Goal: Communication & Community: Ask a question

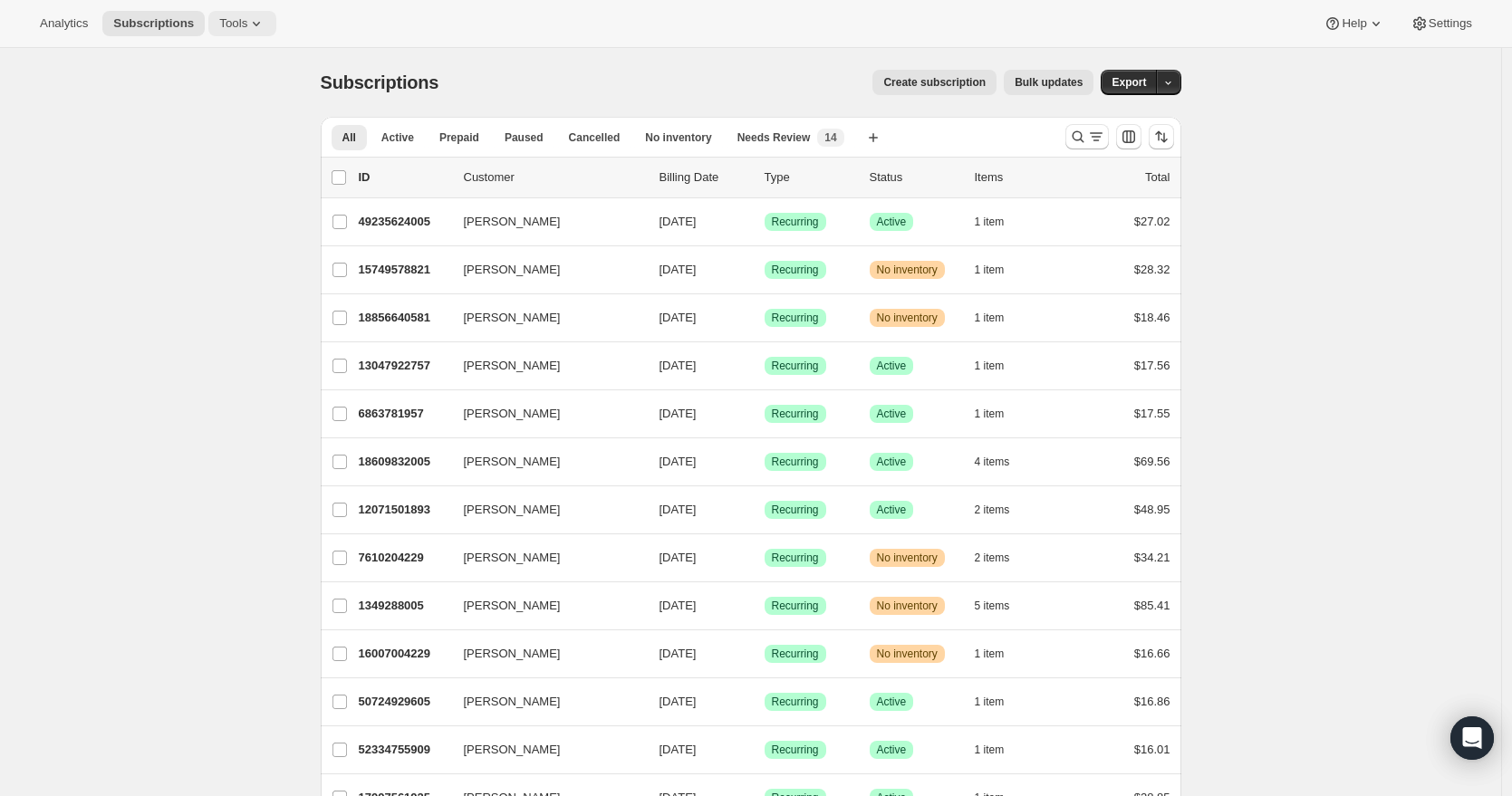
click at [252, 33] on button "Tools" at bounding box center [242, 23] width 68 height 25
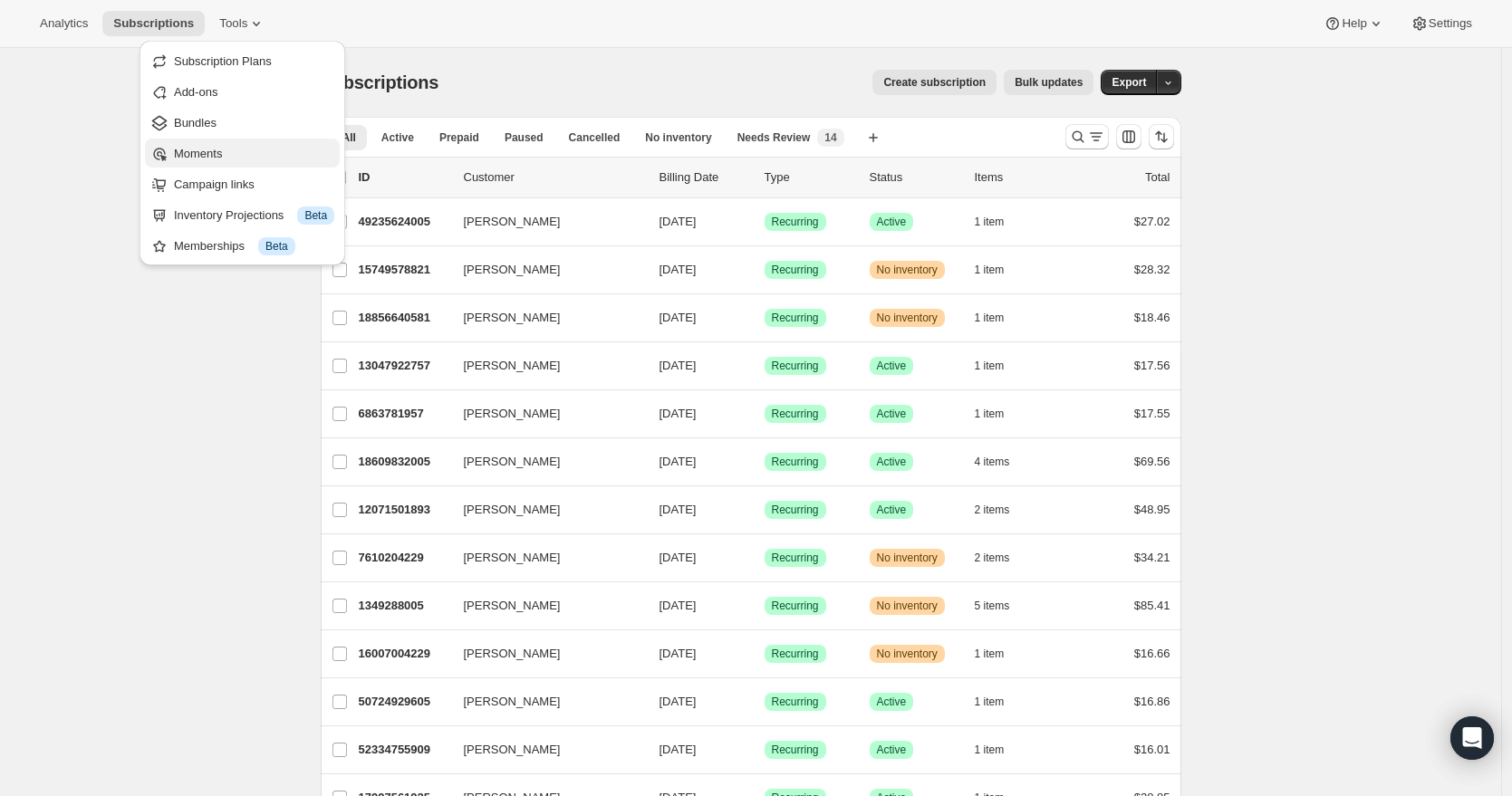
click at [241, 154] on span "Moments" at bounding box center [254, 154] width 161 height 18
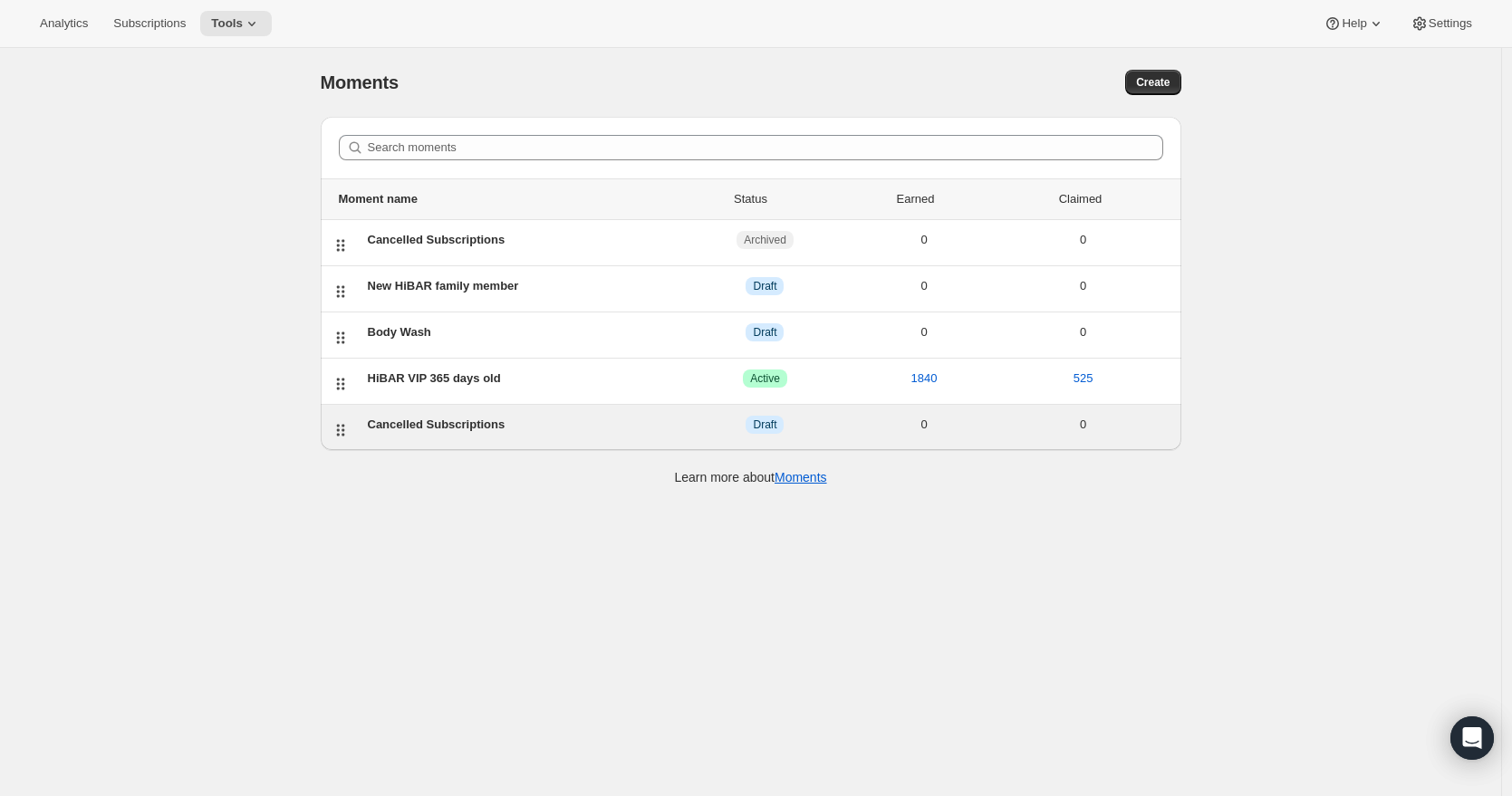
click at [419, 420] on div "Cancelled Subscriptions" at bounding box center [526, 425] width 318 height 18
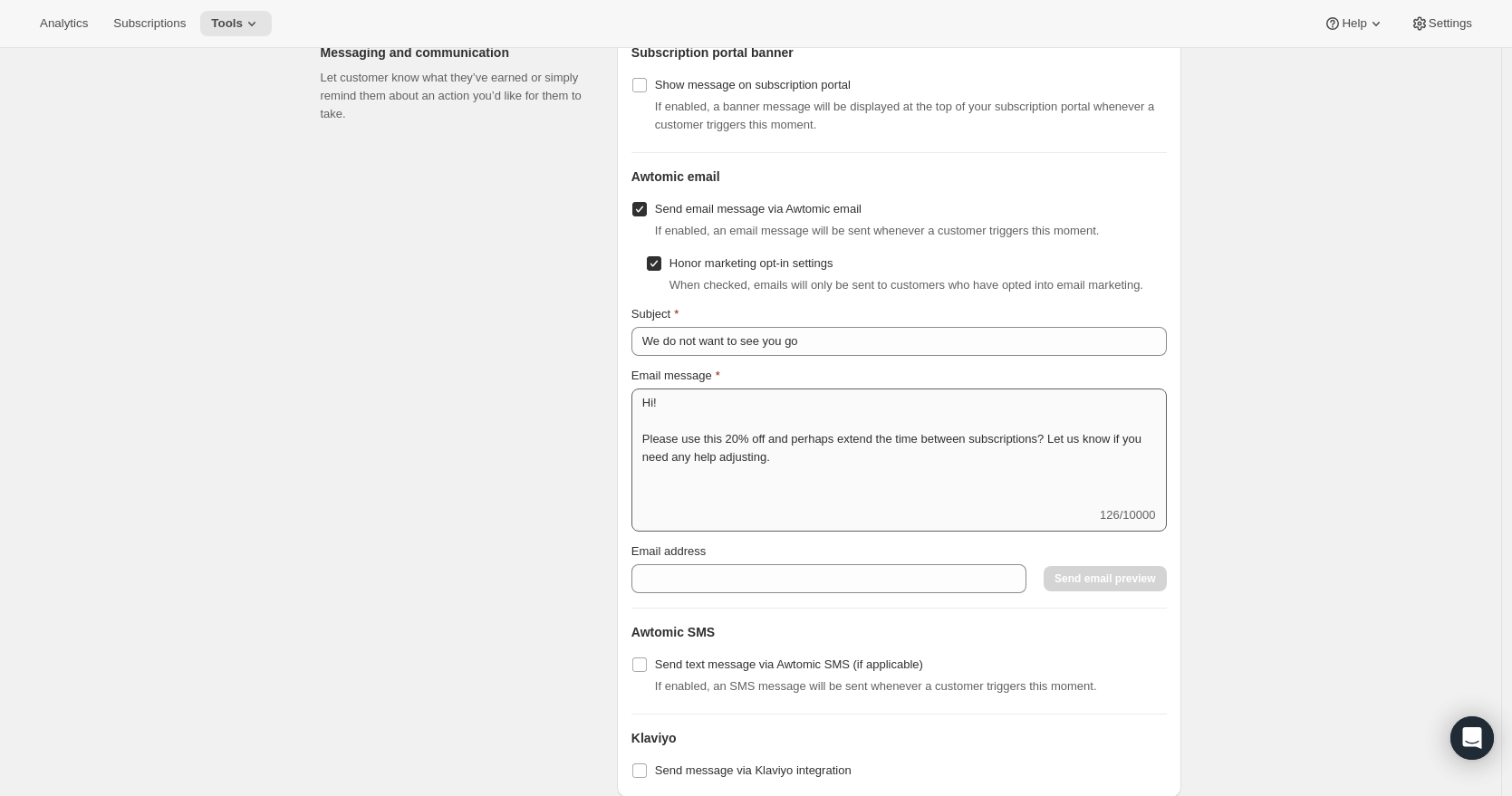
scroll to position [1282, 0]
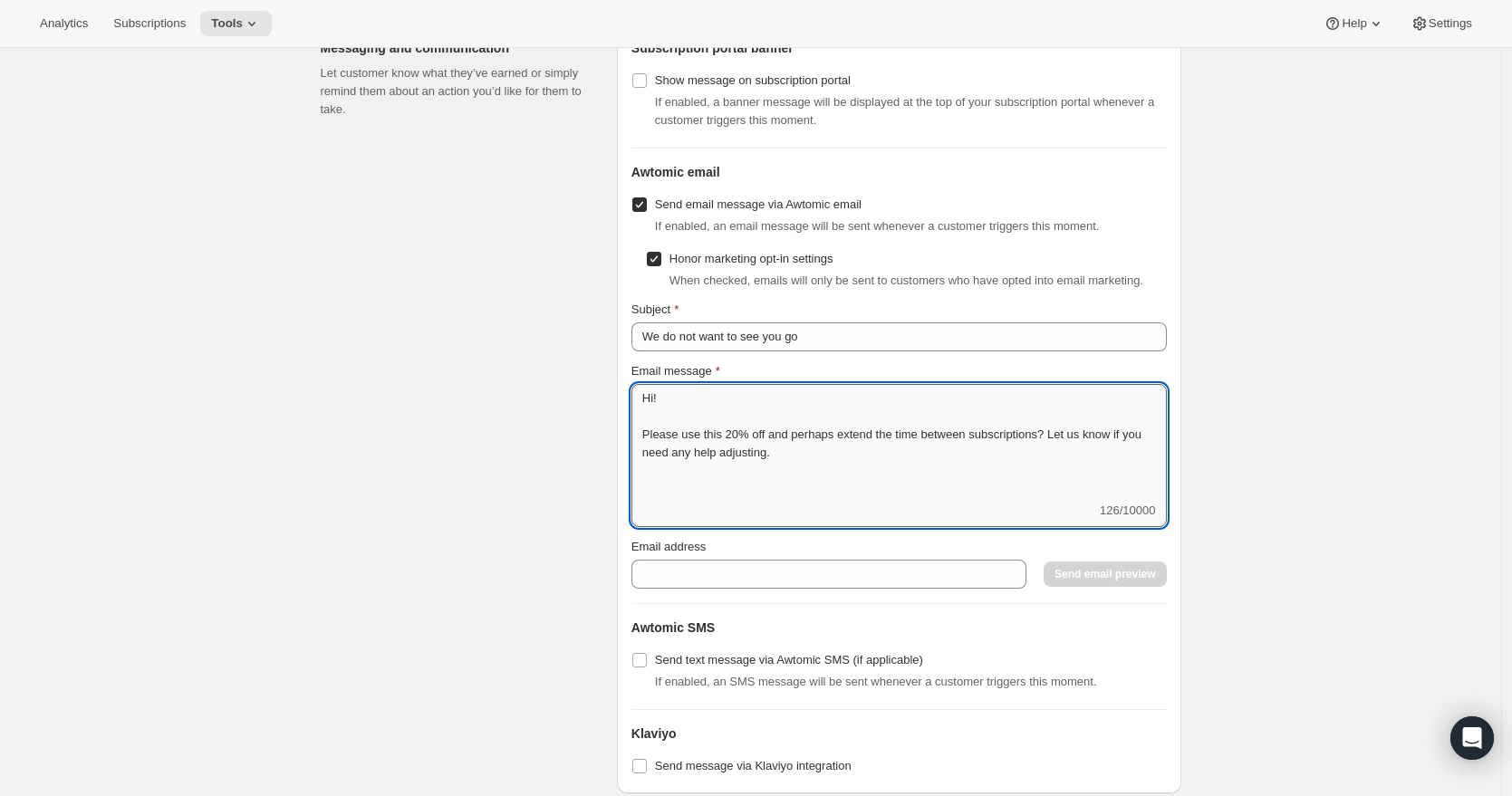
drag, startPoint x: 812, startPoint y: 497, endPoint x: 762, endPoint y: 496, distance: 50.0
click at [762, 496] on textarea "Hi! Please use this 20% off and perhaps extend the time between subscriptions? …" at bounding box center [900, 443] width 536 height 118
click at [778, 496] on textarea "Hi! Please use this 20% off and perhaps extend the time between subscriptions? …" at bounding box center [900, 443] width 536 height 118
type textarea "Hi! Please use this 20% off and perhaps extend the time between subscriptions? …"
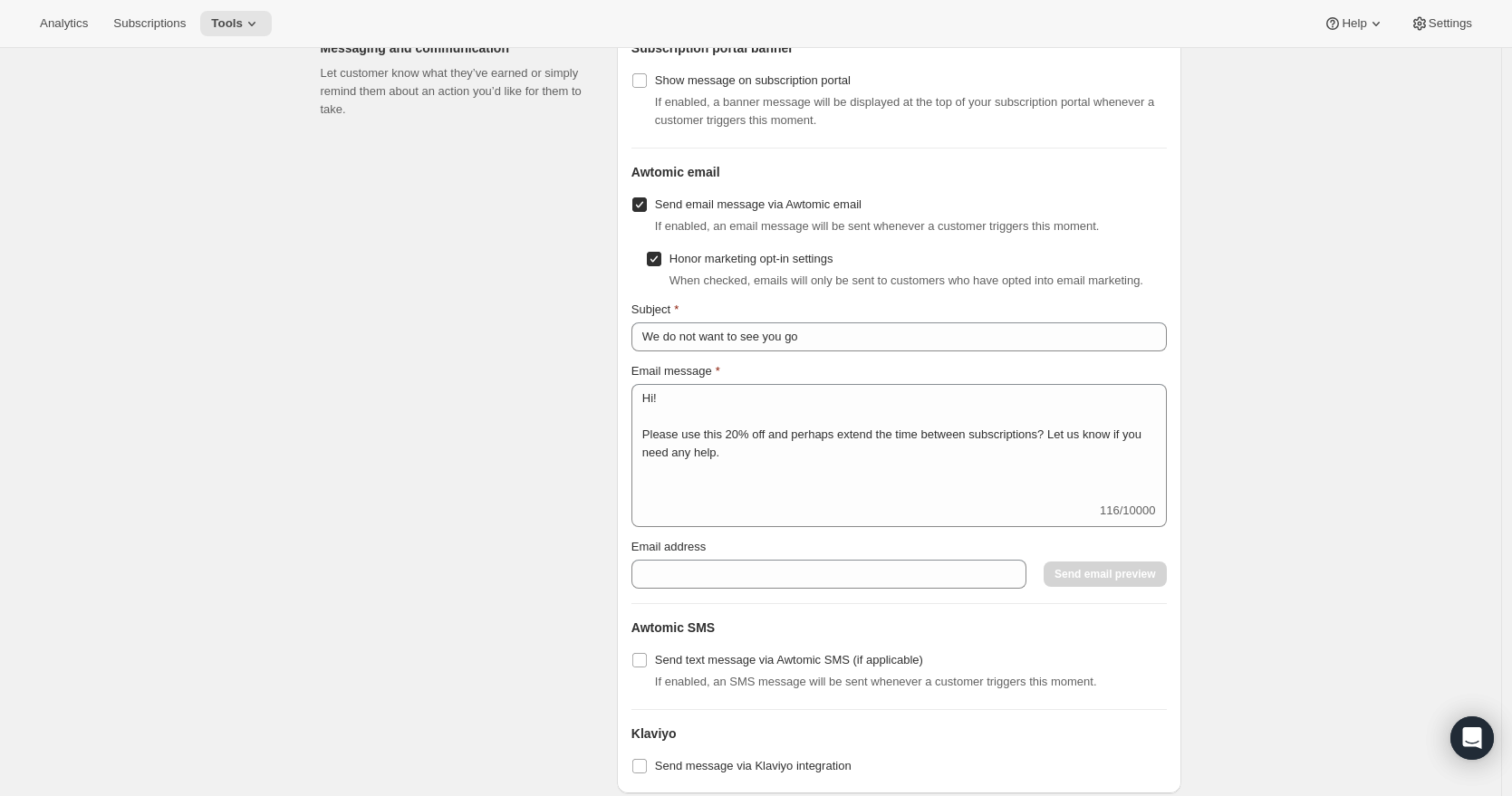
scroll to position [0, 0]
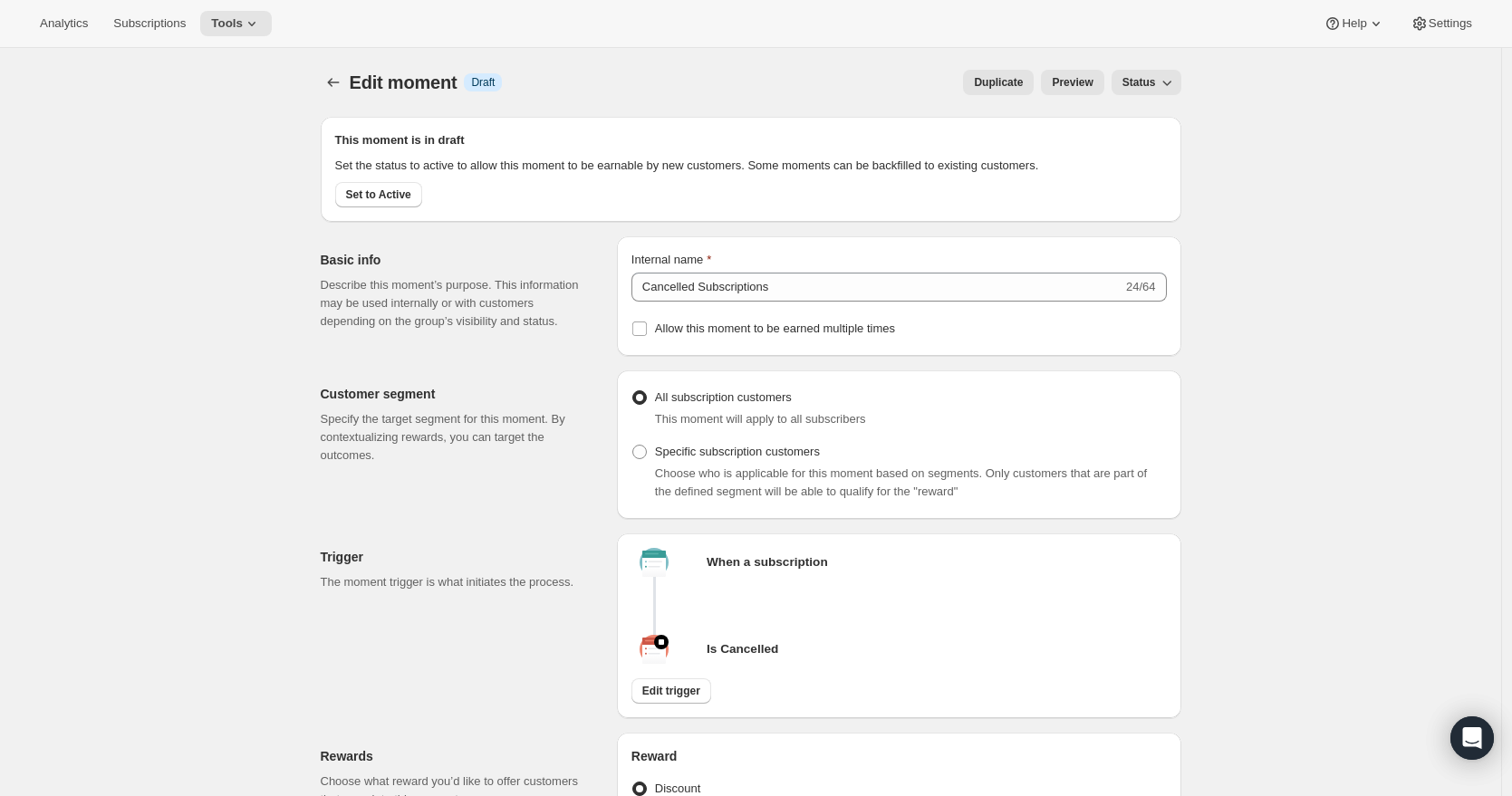
click at [1150, 83] on span "Status" at bounding box center [1139, 82] width 34 height 15
click at [1149, 89] on span "Status" at bounding box center [1139, 82] width 34 height 15
click at [1142, 151] on span "Active" at bounding box center [1141, 151] width 32 height 14
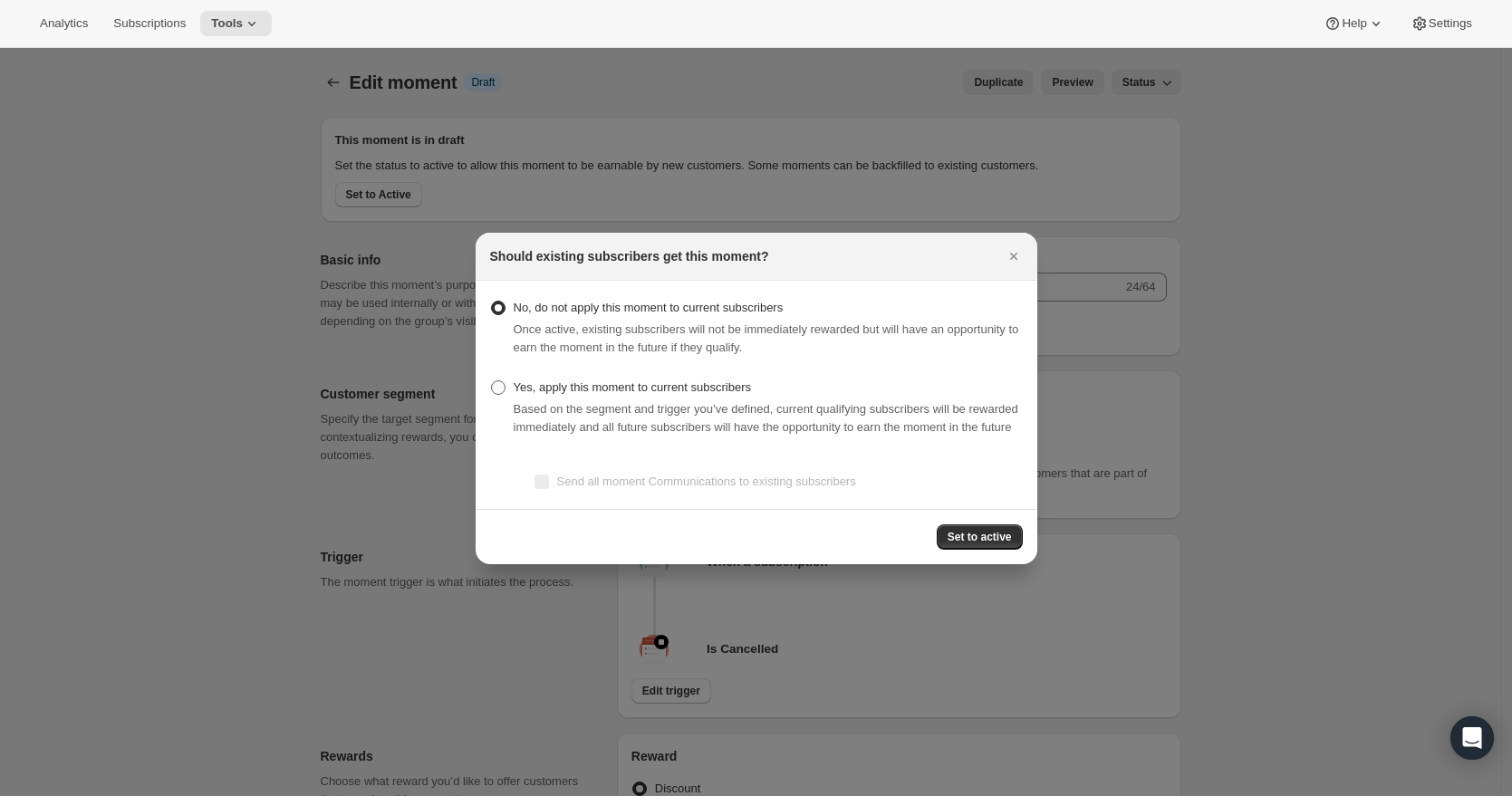
click at [500, 380] on span ":rau:" at bounding box center [498, 387] width 15 height 15
click at [492, 380] on input "Yes, apply this moment to current subscribers" at bounding box center [491, 380] width 1 height 1
radio input "true"
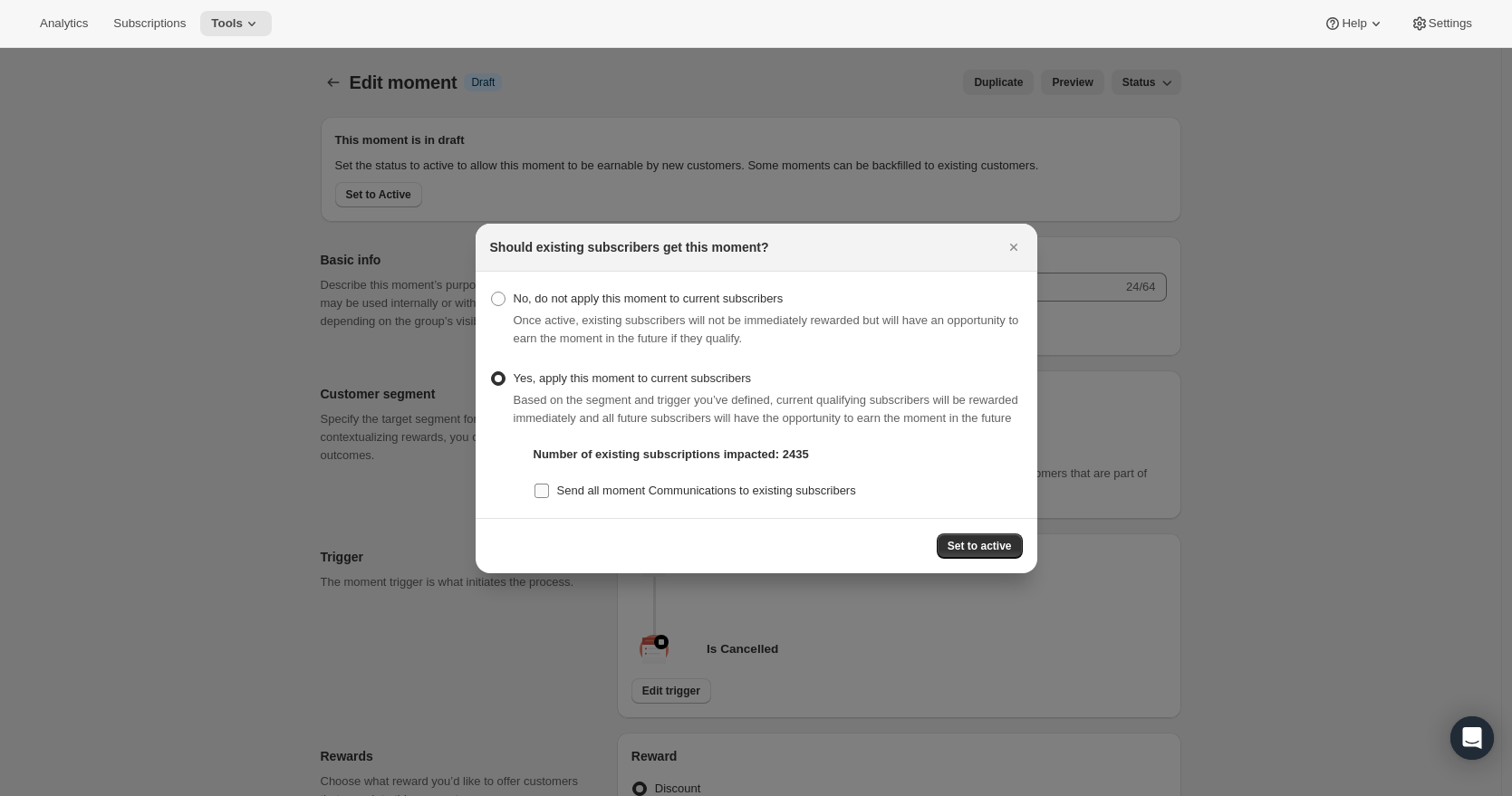
click at [542, 498] on input "Send all moment Communications to existing subscribers" at bounding box center [542, 490] width 15 height 15
checkbox input "true"
click at [973, 553] on span "Set to active" at bounding box center [980, 545] width 64 height 15
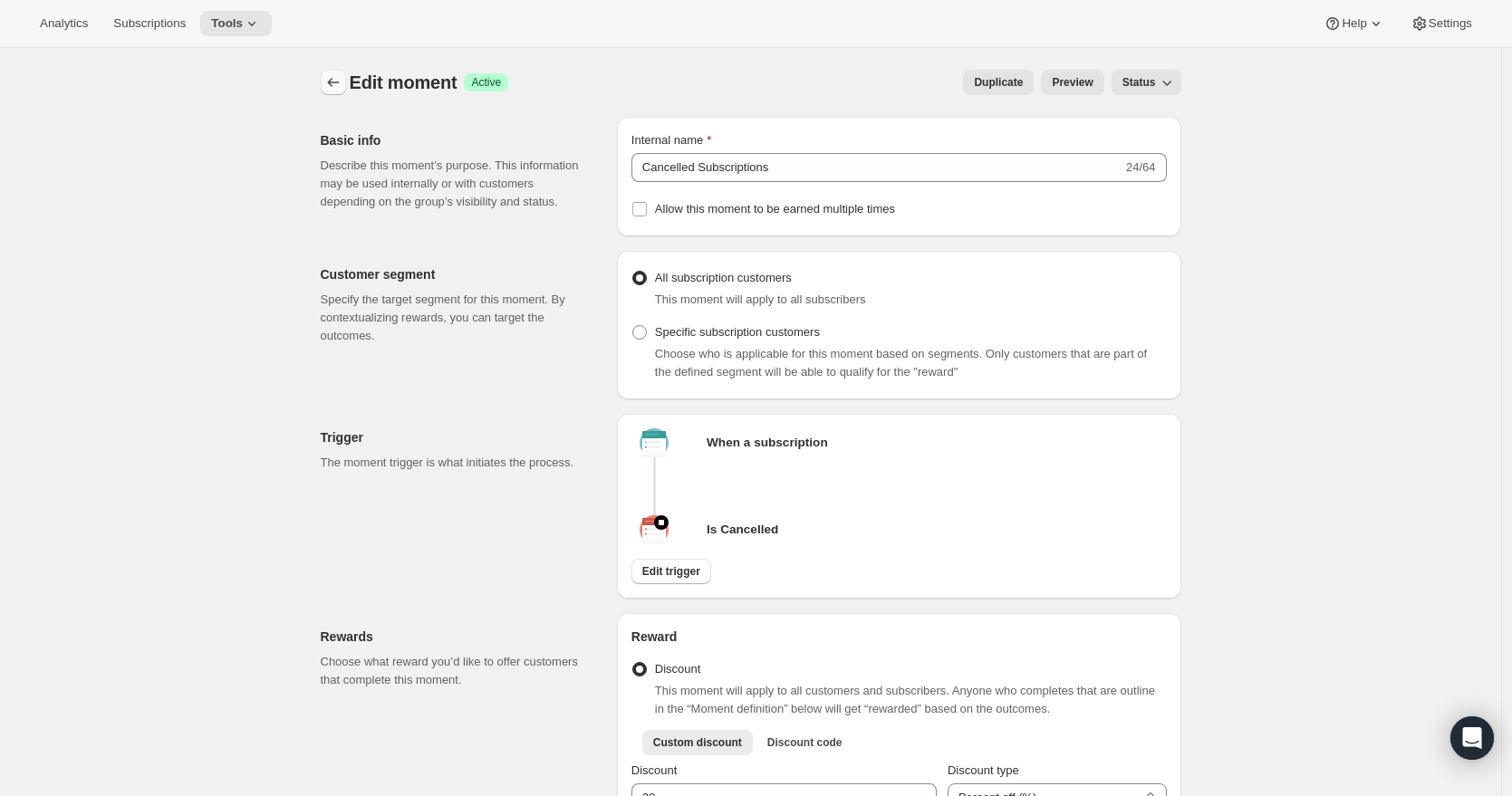
click at [336, 83] on icon "Create moment" at bounding box center [333, 82] width 18 height 18
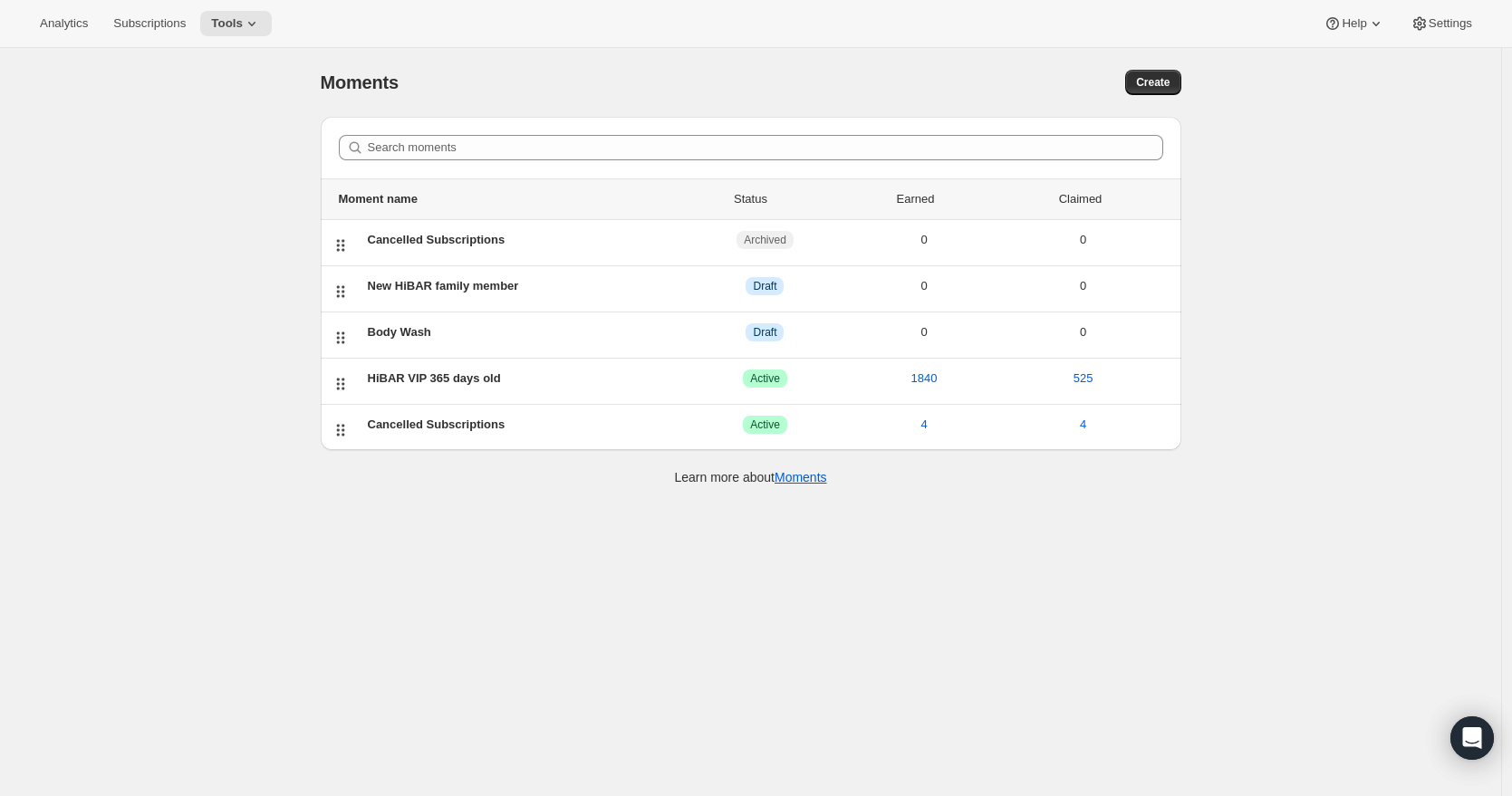
click at [453, 537] on div "Moments. This page is ready Moments Create Search moments Moment name Status Ea…" at bounding box center [751, 446] width 1501 height 796
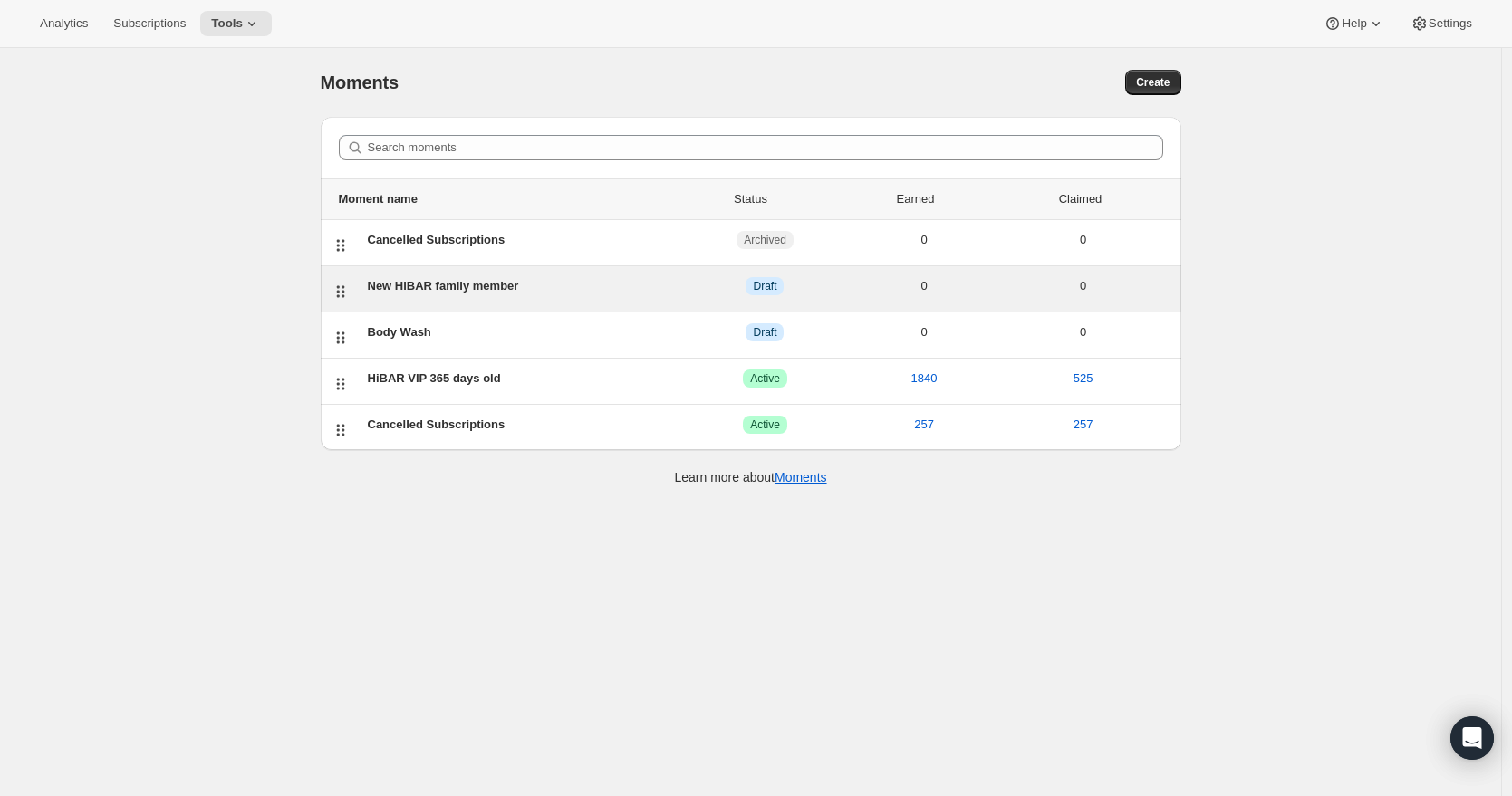
click at [413, 289] on div "New HiBAR family member" at bounding box center [526, 286] width 318 height 18
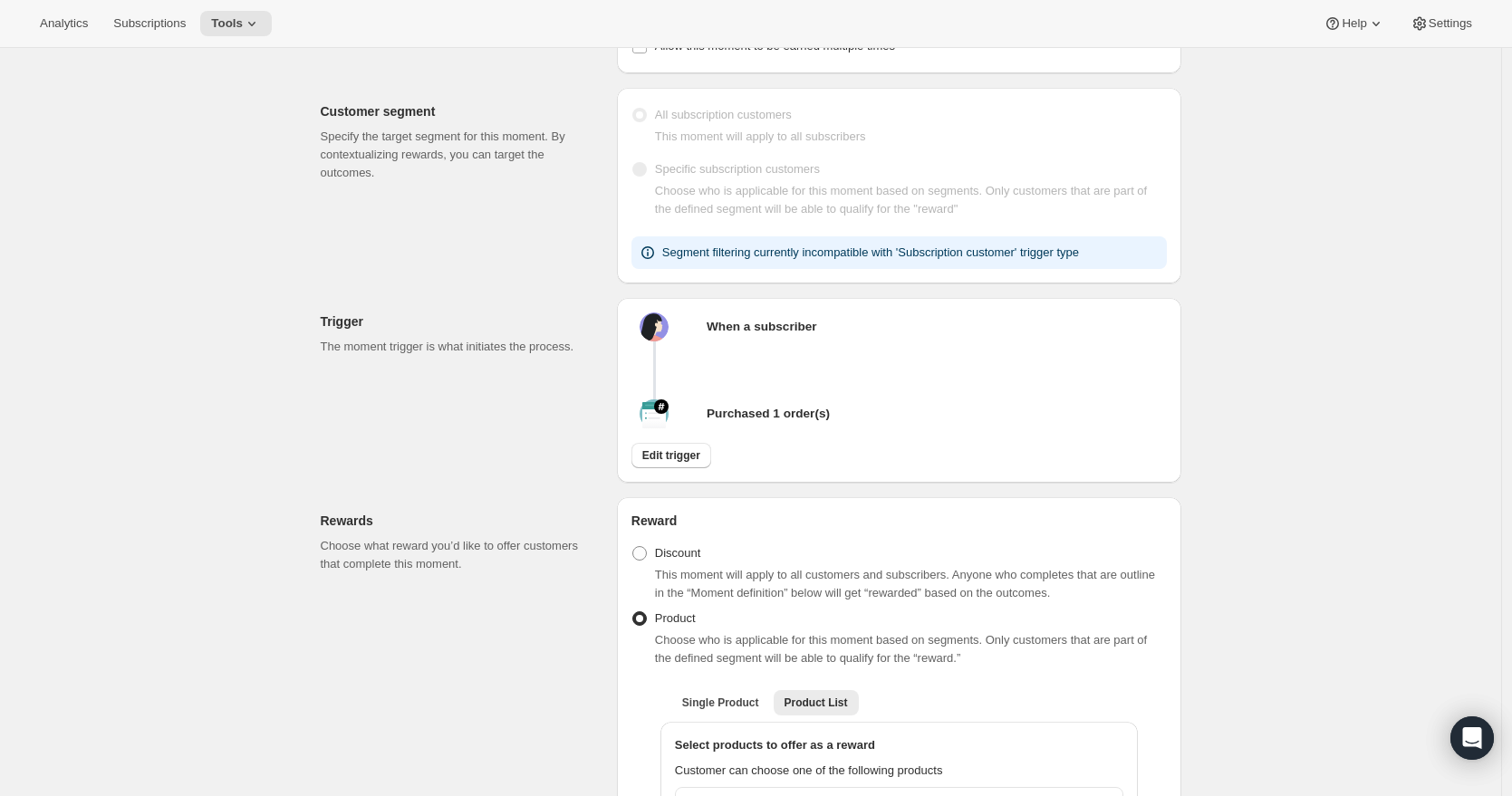
scroll to position [342, 0]
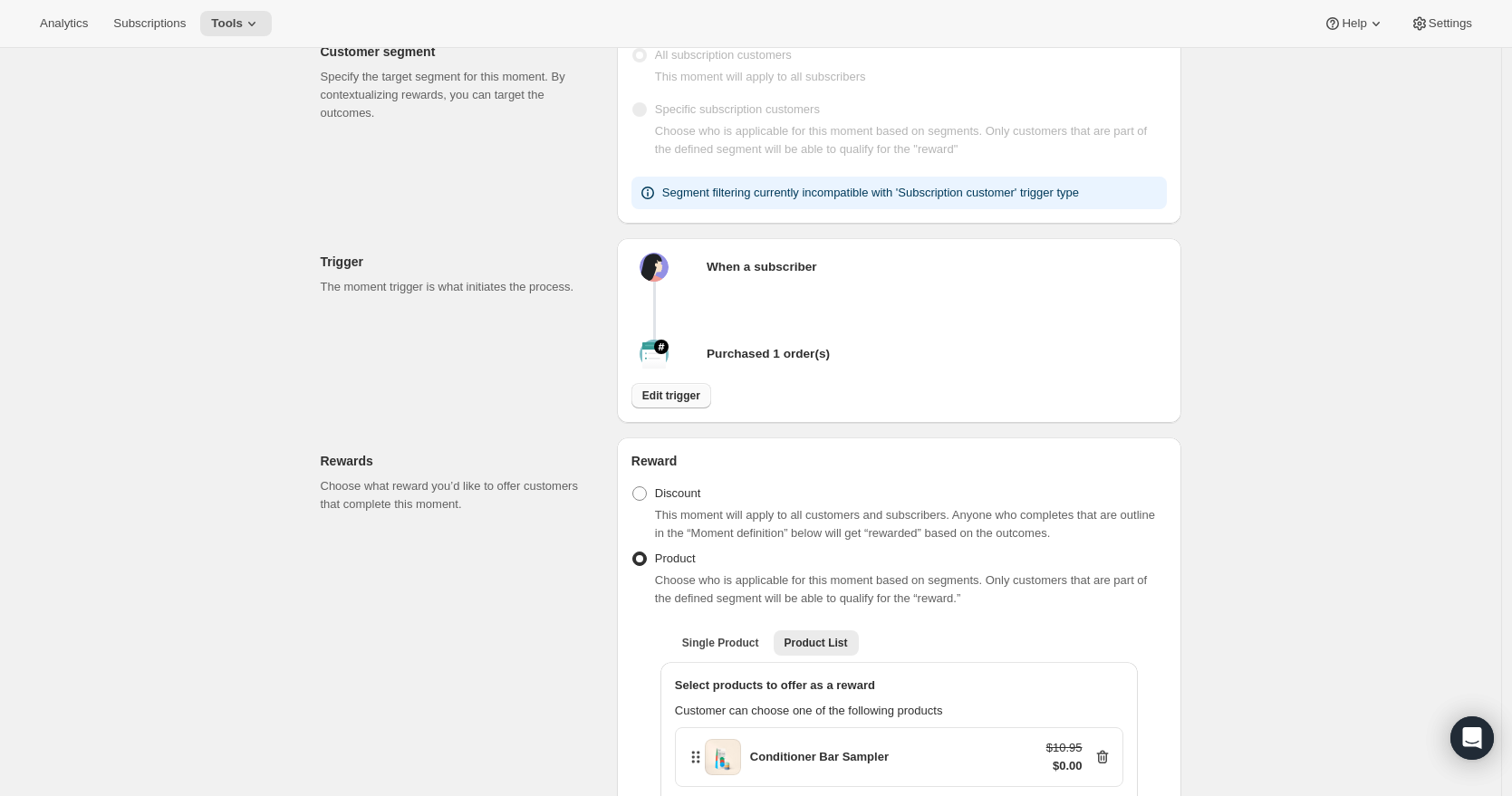
click at [669, 403] on span "Edit trigger" at bounding box center [671, 396] width 58 height 15
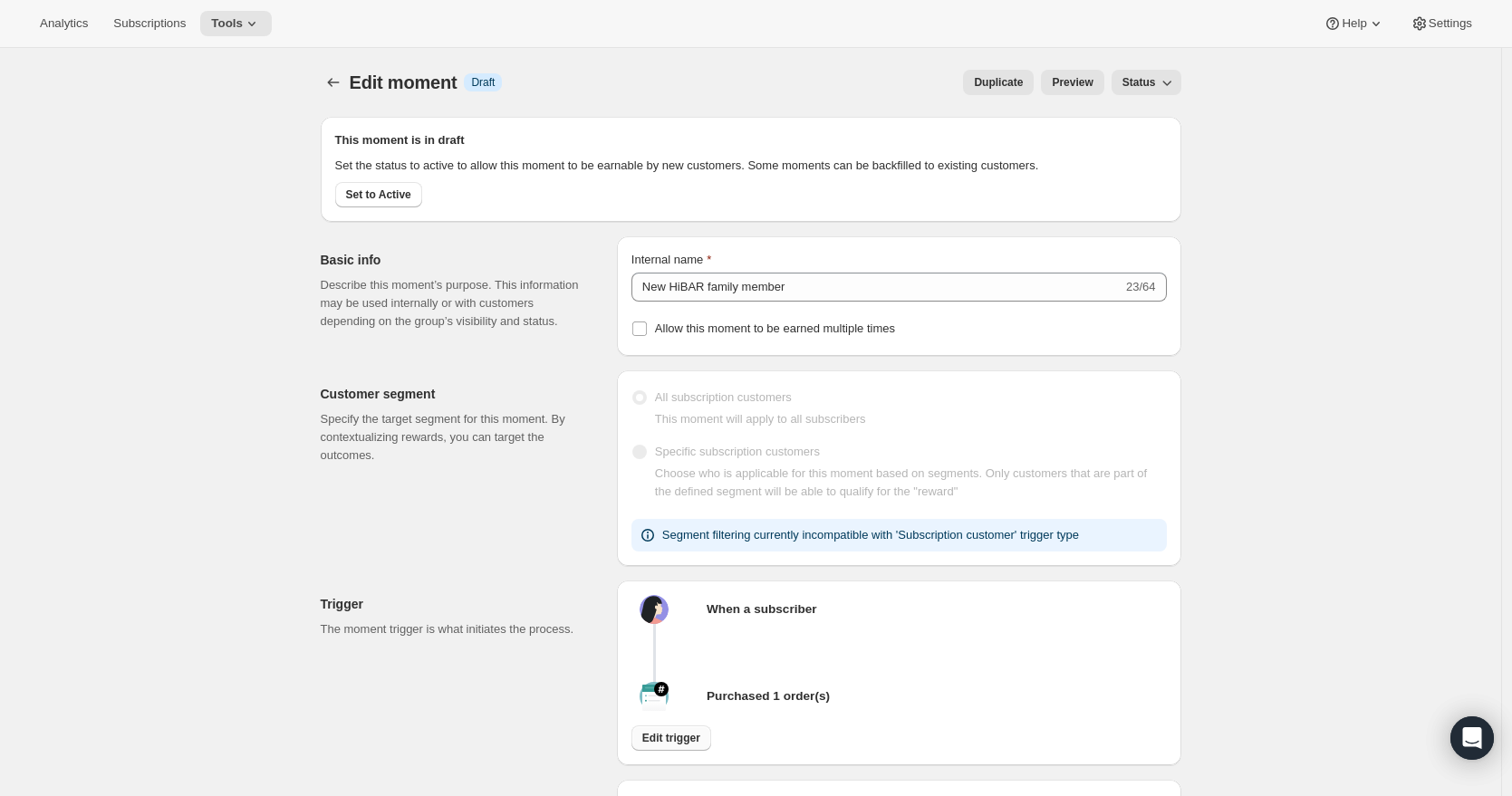
select select "days"
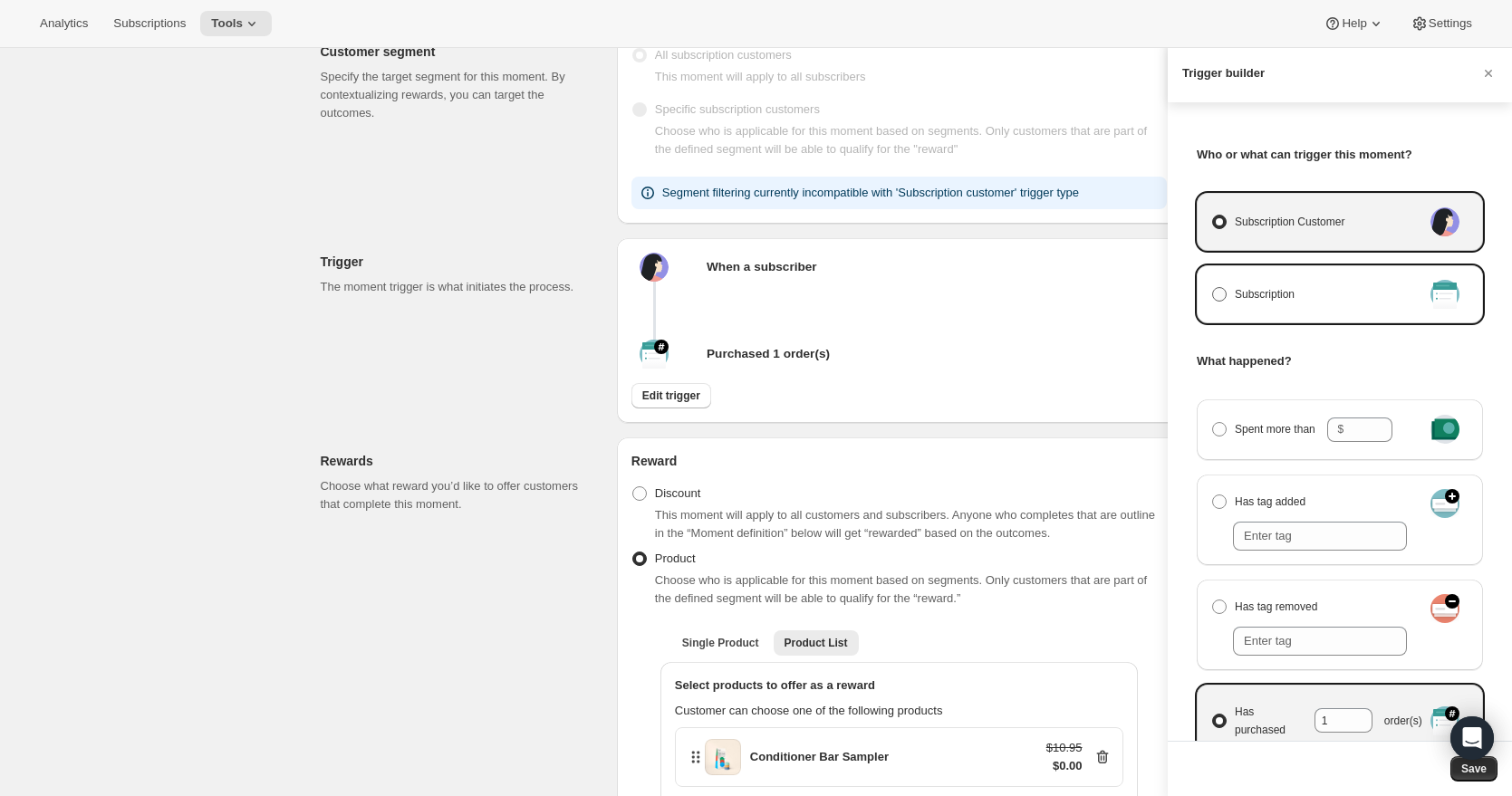
click at [1225, 296] on span "Manage moment triggers" at bounding box center [1219, 294] width 15 height 15
click at [1213, 288] on input "Subscription" at bounding box center [1212, 287] width 1 height 1
radio input "true"
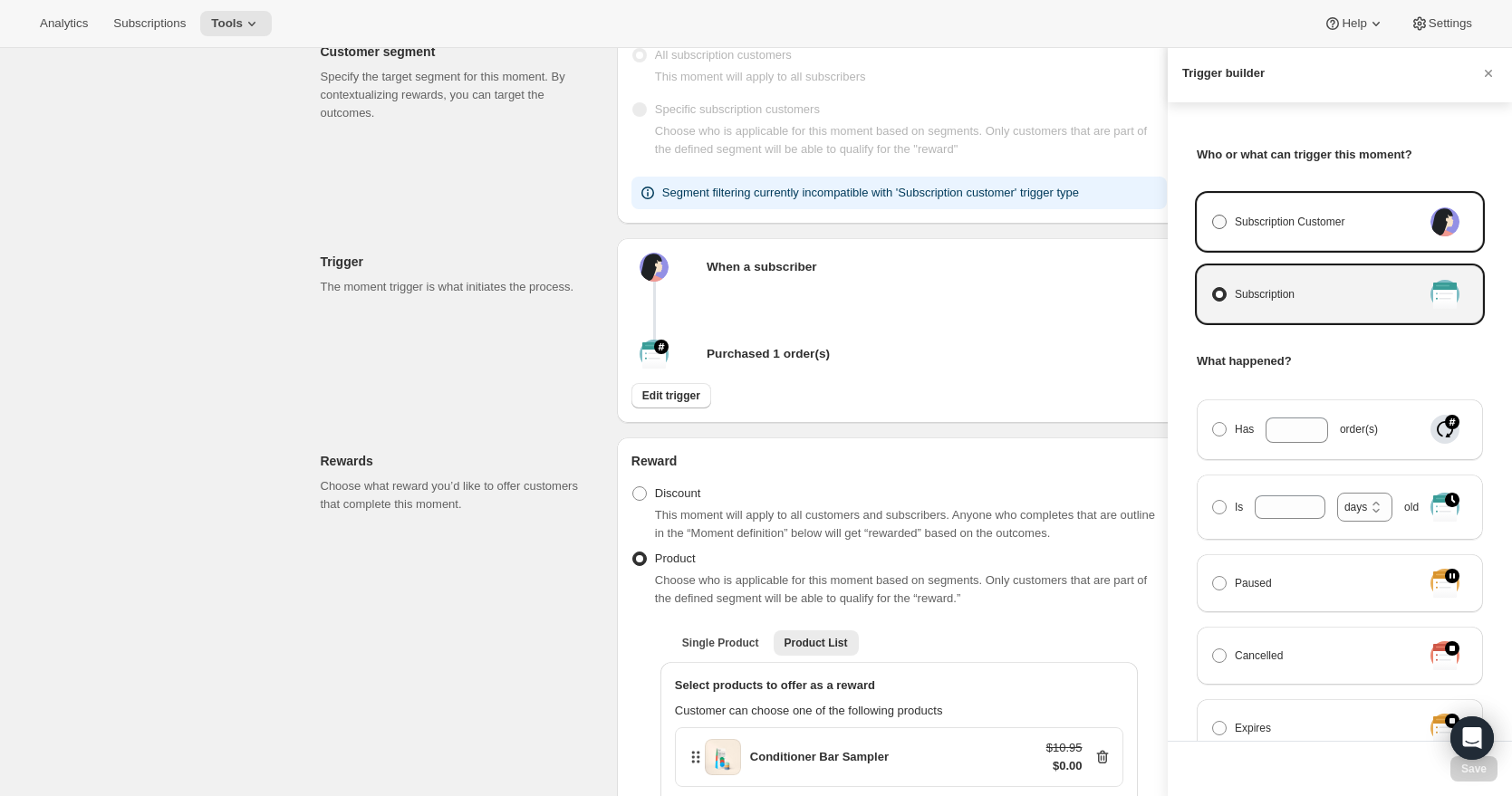
click at [1220, 221] on span "Manage moment triggers" at bounding box center [1219, 221] width 15 height 15
click at [1213, 216] on input "Subscription Customer" at bounding box center [1212, 215] width 1 height 1
radio input "true"
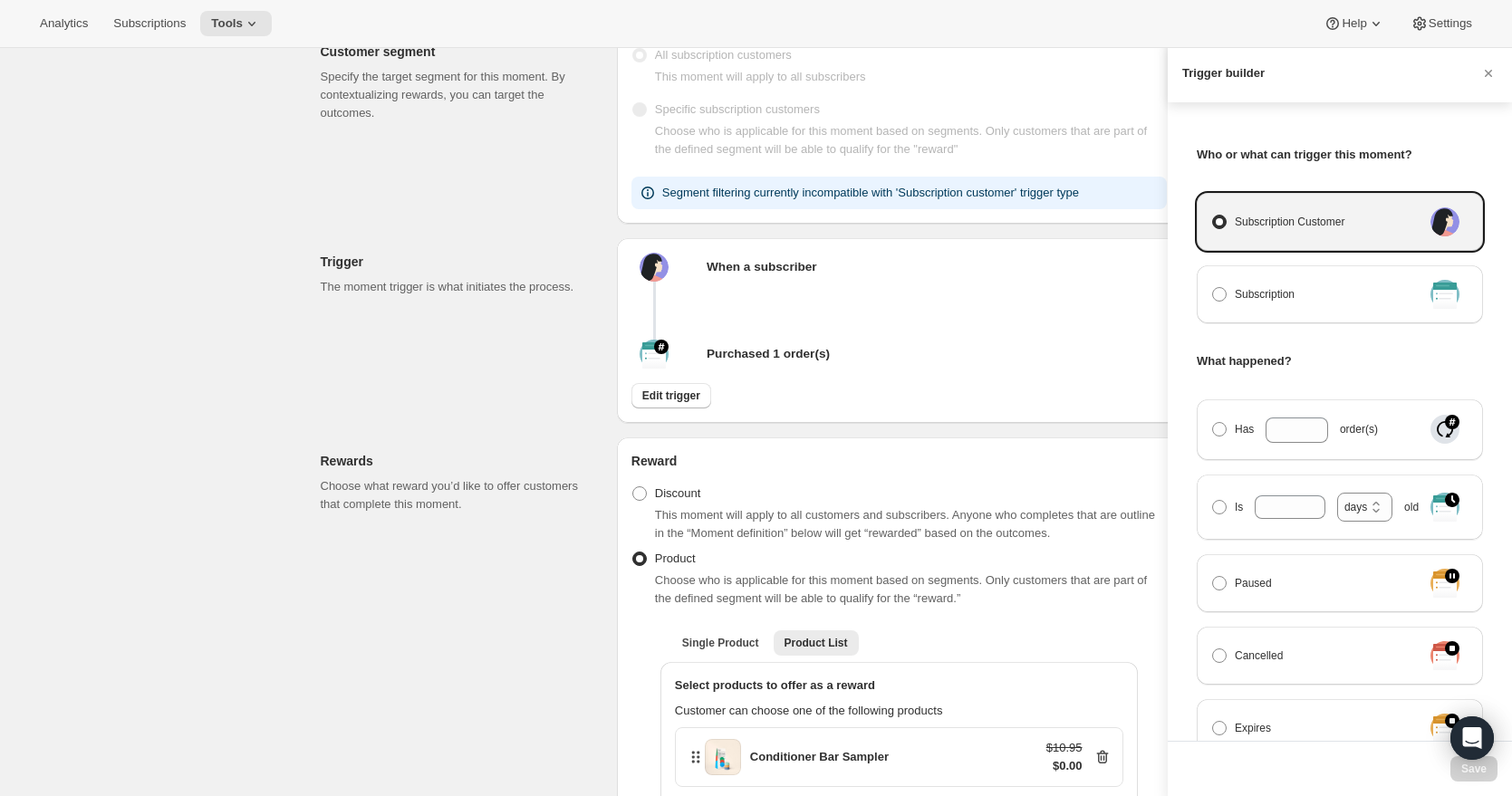
select select "days"
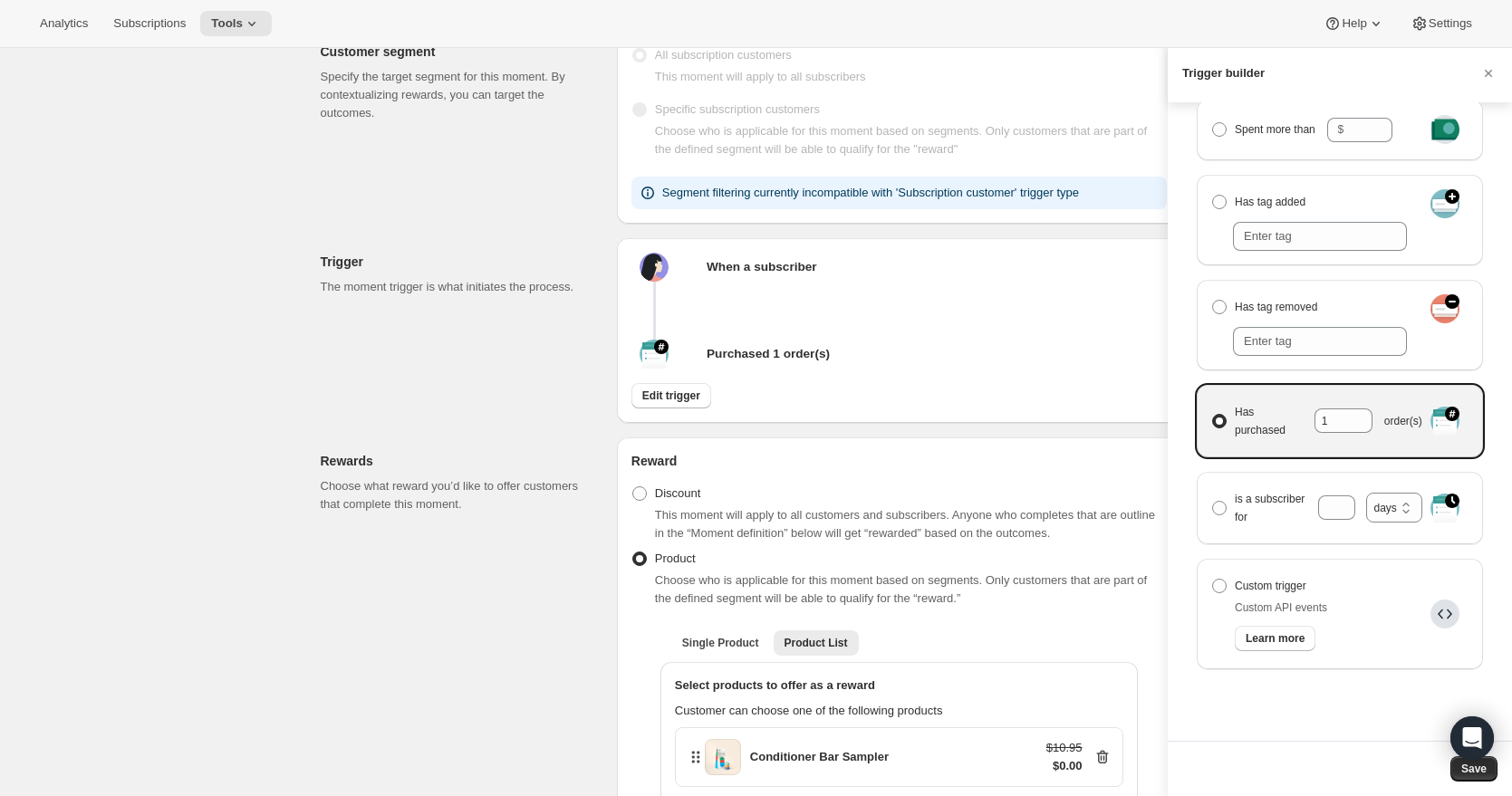
scroll to position [318, 0]
click at [938, 353] on div at bounding box center [756, 398] width 1512 height 796
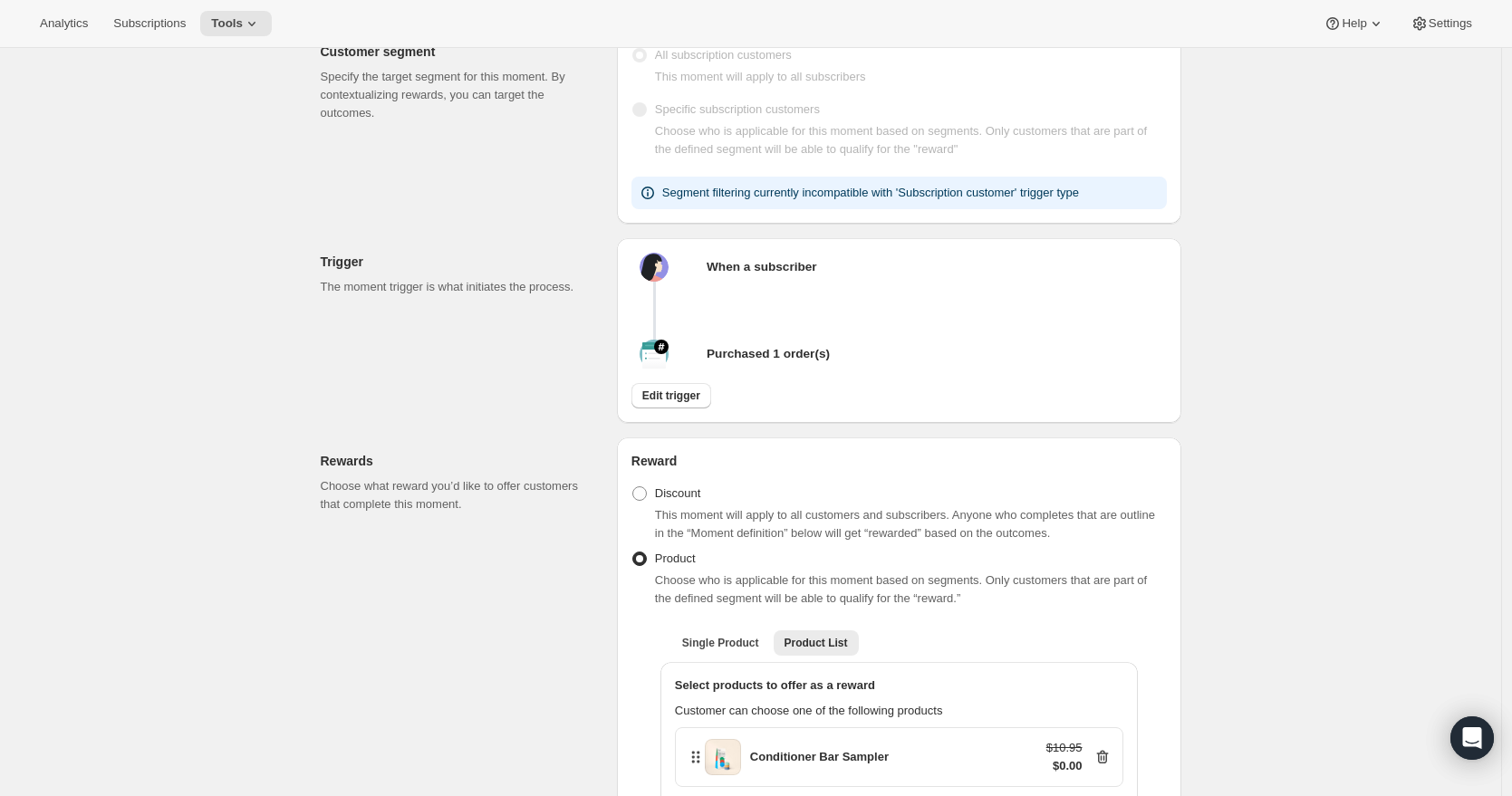
click at [649, 196] on icon at bounding box center [648, 194] width 2 height 5
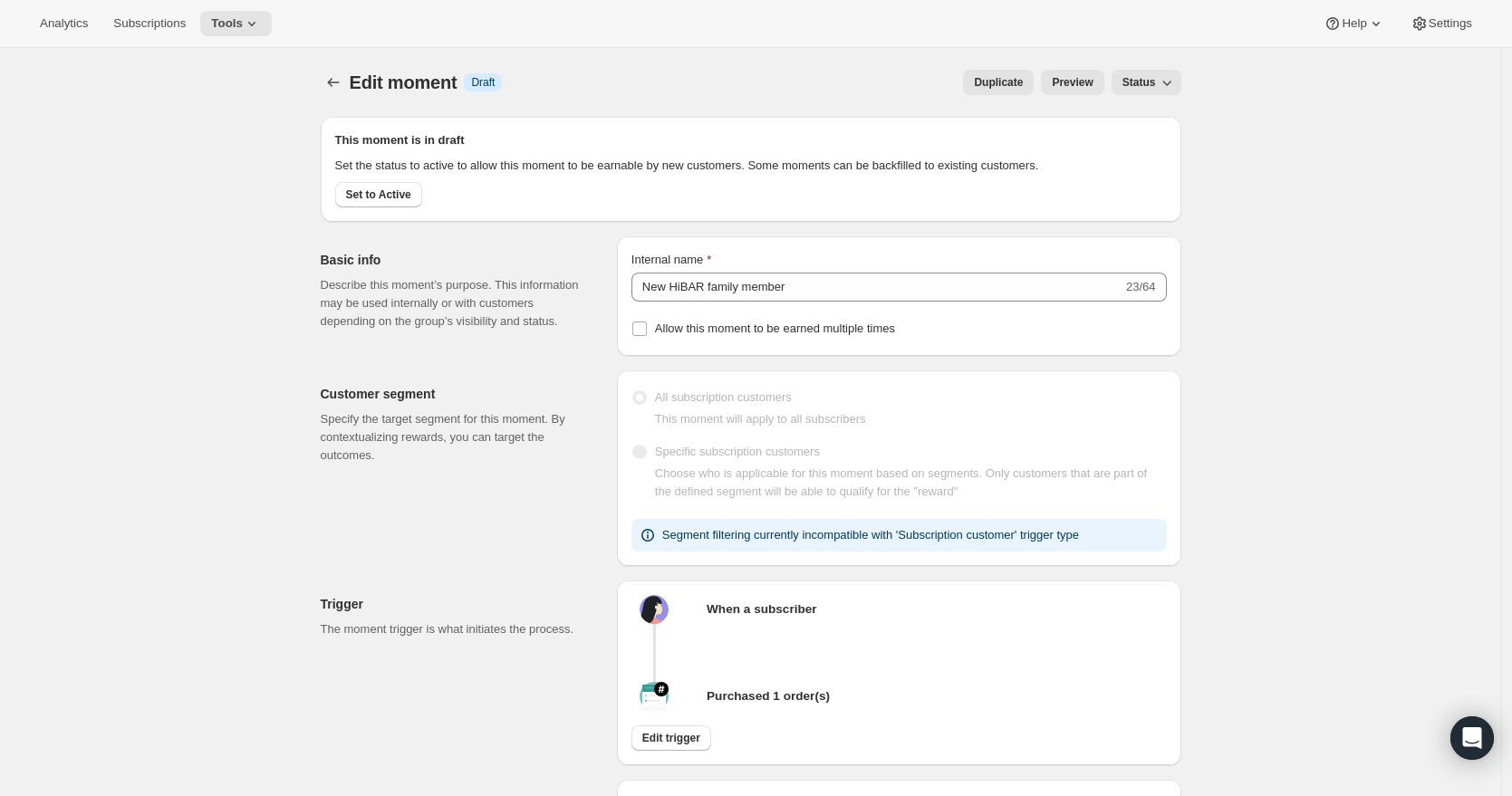
scroll to position [4, 0]
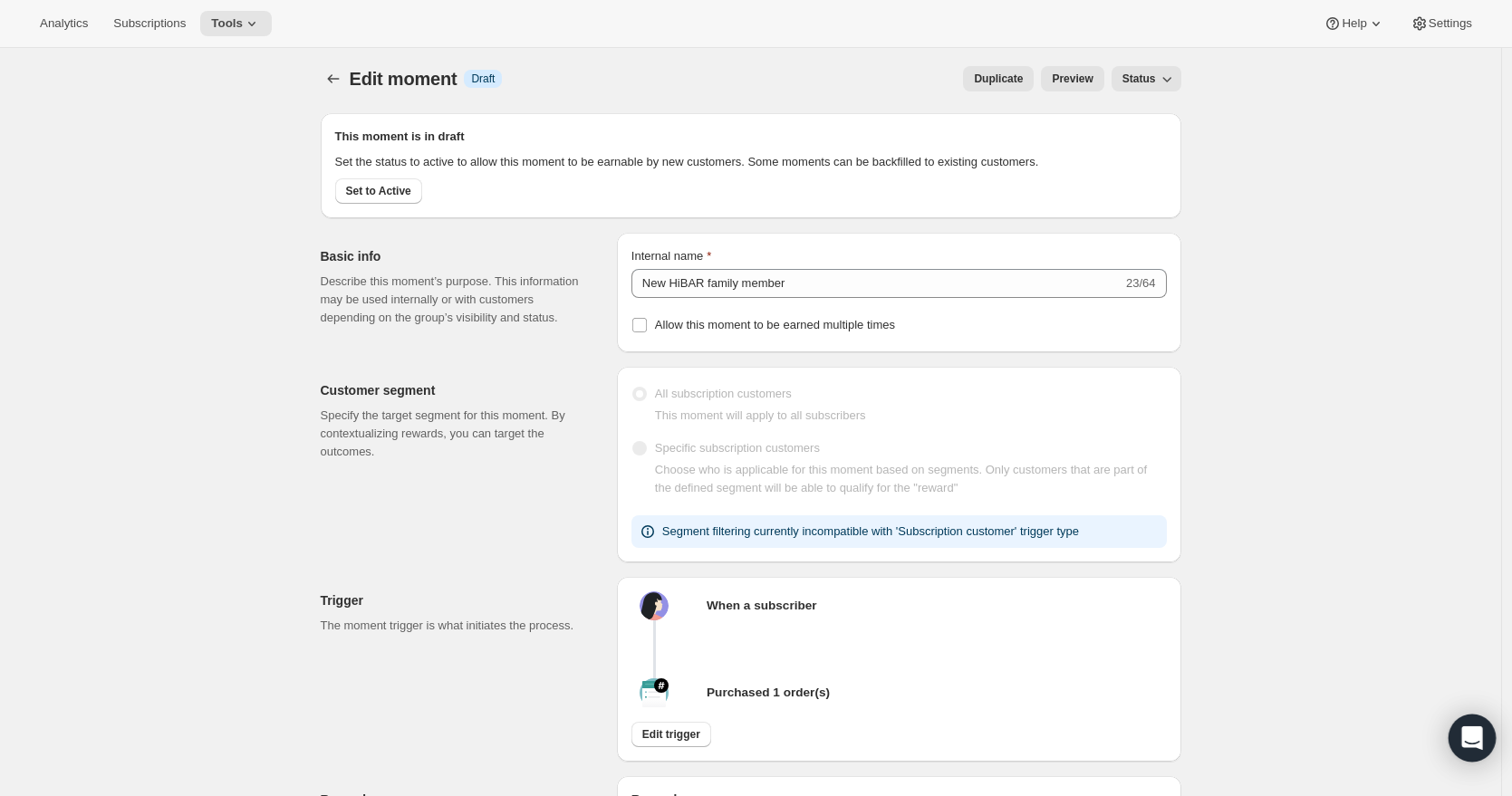
click at [1459, 735] on div "Open Intercom Messenger" at bounding box center [1473, 739] width 48 height 48
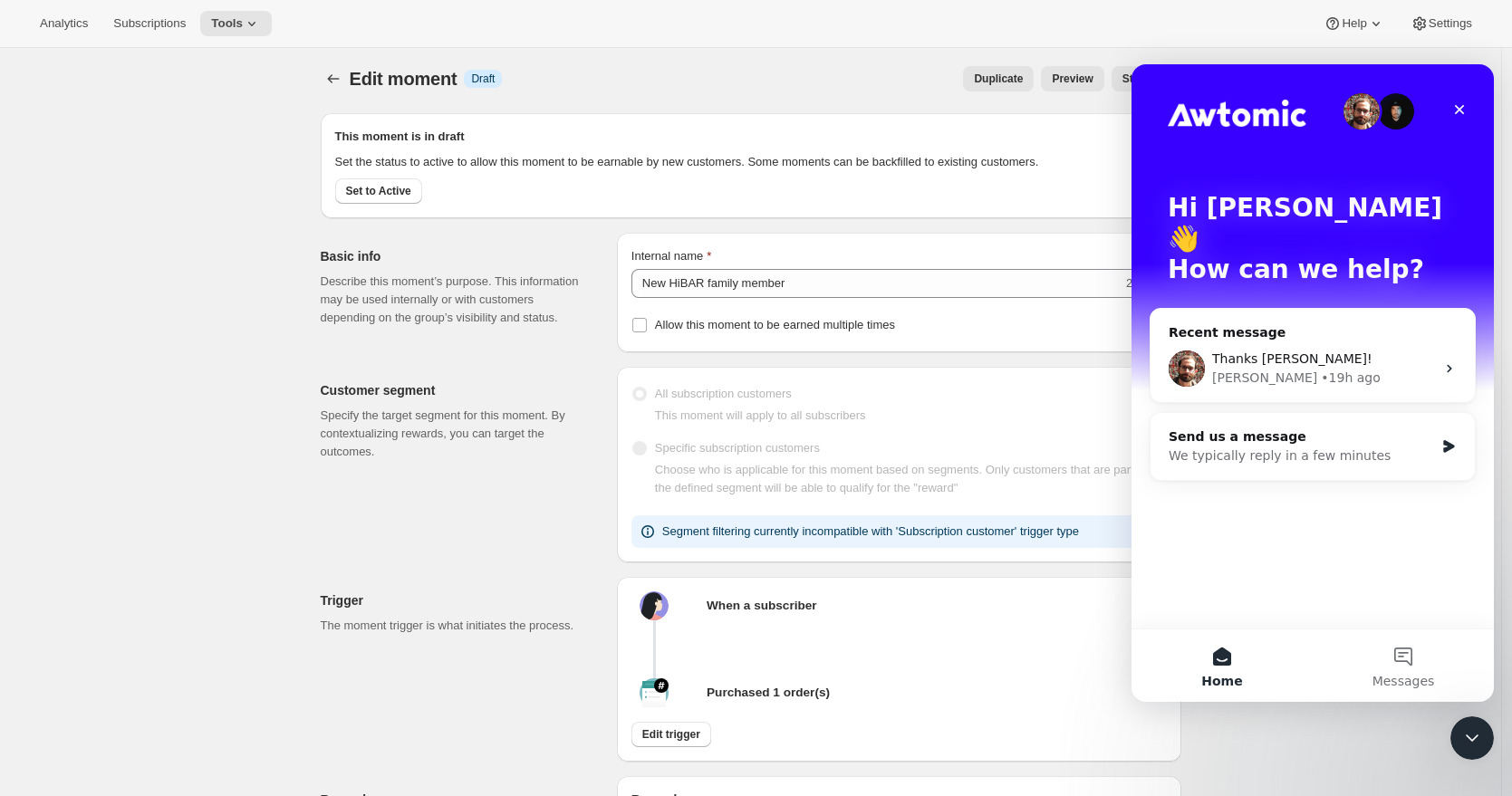
scroll to position [0, 0]
click at [1299, 350] on div "Thanks Brian!" at bounding box center [1323, 360] width 222 height 19
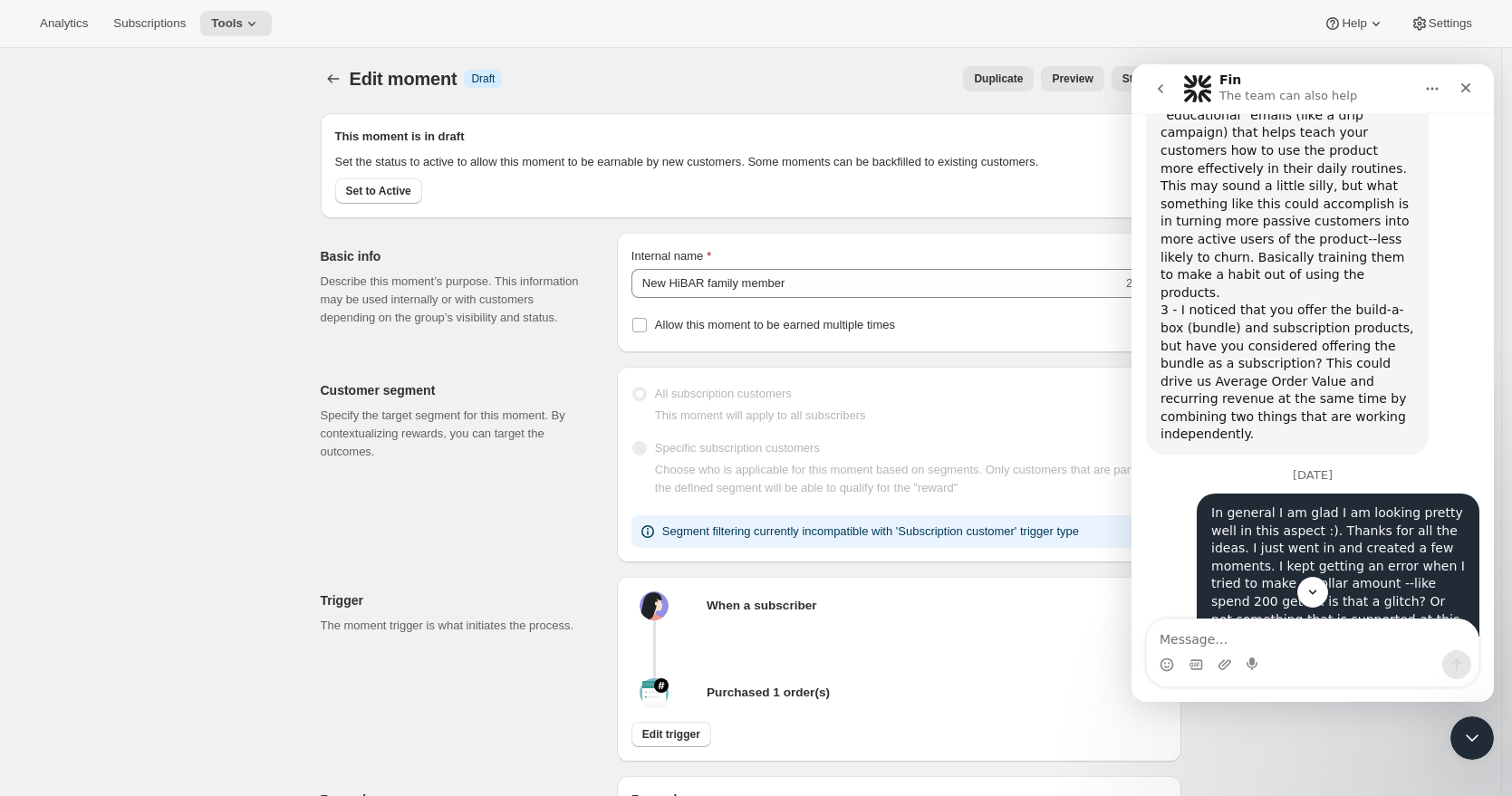
scroll to position [3384, 0]
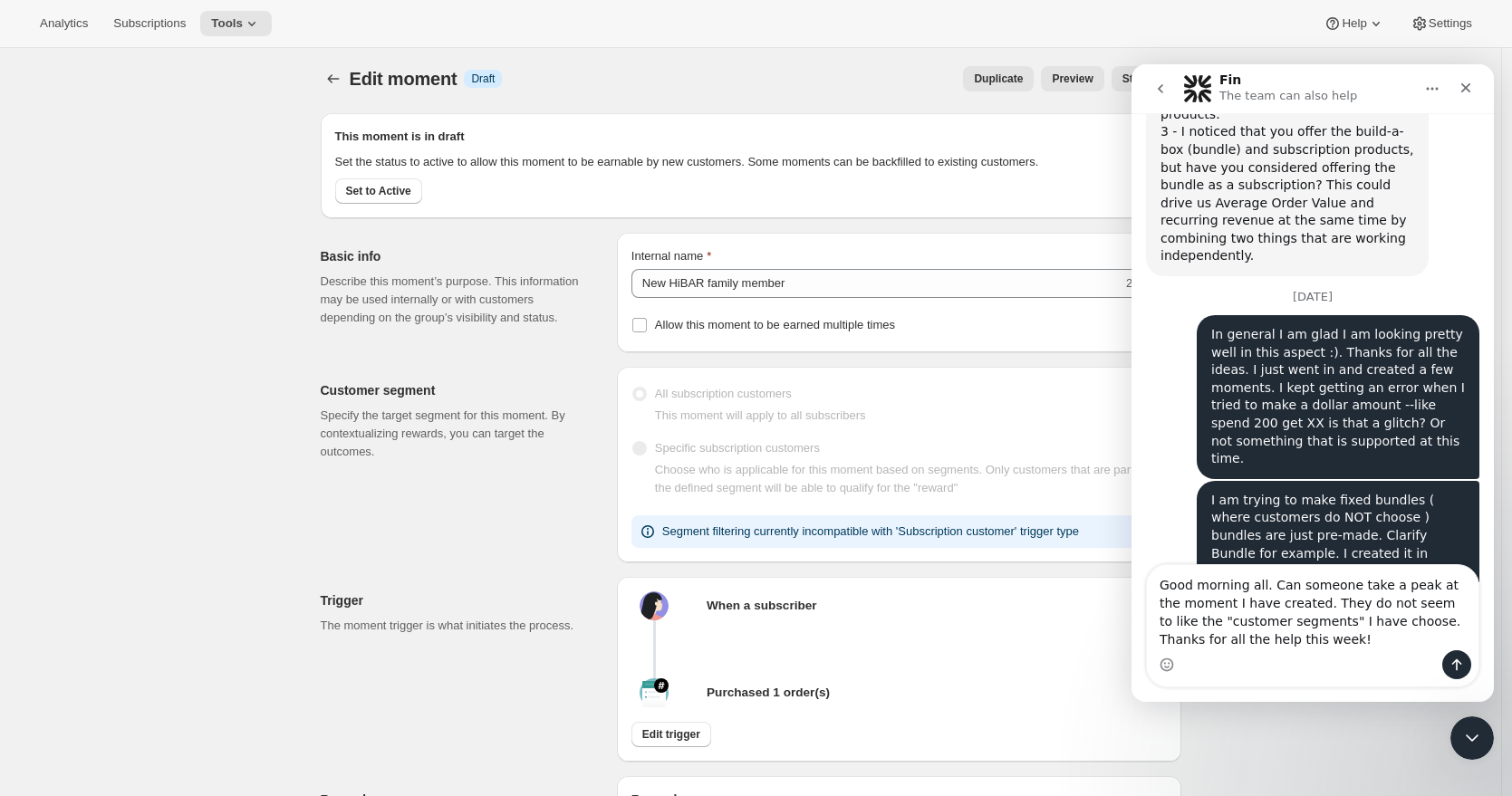
type textarea "Good morning all. Can someone take a peak at the moment I have created. They do…"
click at [1455, 668] on icon "Send a message…" at bounding box center [1457, 664] width 15 height 15
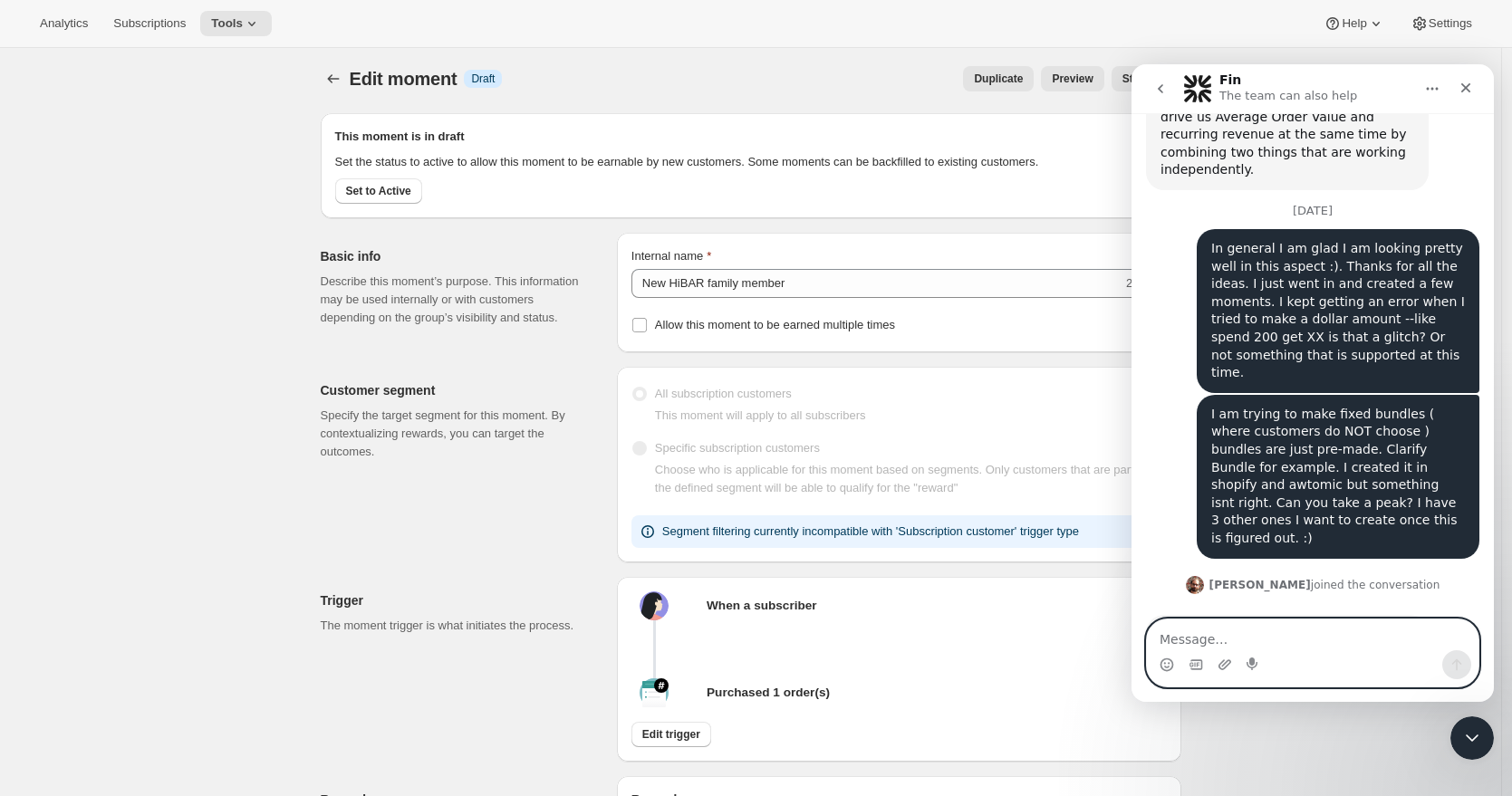
scroll to position [3534, 0]
